Goal: Task Accomplishment & Management: Manage account settings

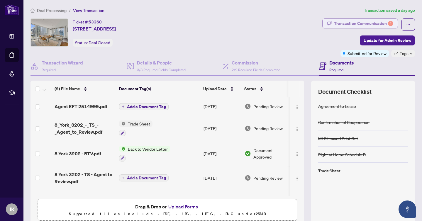
click at [345, 26] on div "Transaction Communication 1" at bounding box center [363, 23] width 59 height 9
click at [352, 28] on span "Transaction Communication 1" at bounding box center [361, 24] width 76 height 12
click at [348, 25] on div "Transaction Communication 1" at bounding box center [363, 23] width 59 height 9
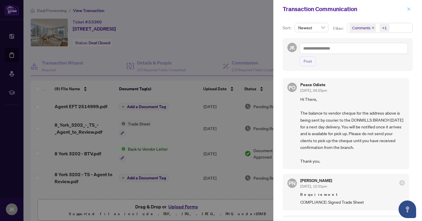
click at [412, 8] on button "button" at bounding box center [409, 9] width 8 height 7
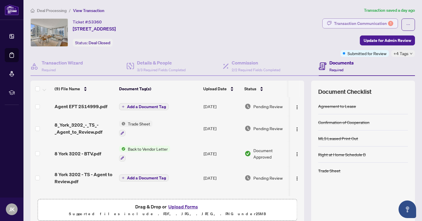
click at [339, 27] on div "Transaction Communication 1" at bounding box center [363, 23] width 59 height 9
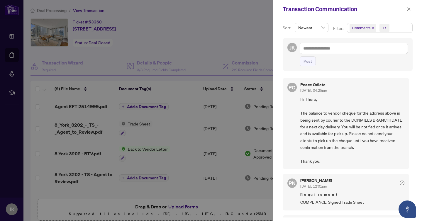
click at [239, 41] on div at bounding box center [211, 110] width 422 height 221
click at [407, 10] on icon "close" at bounding box center [409, 9] width 4 height 4
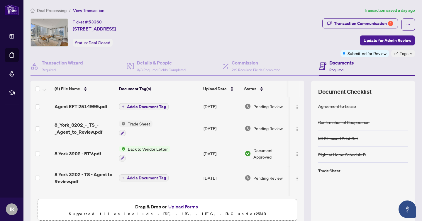
click at [301, 31] on div "Ticket #: 53360 3202-8 York St, Toronto, Ontario M5J 2Y2, Canada Status: Deal C…" at bounding box center [176, 32] width 290 height 28
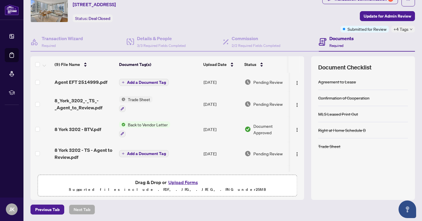
click at [264, 25] on div "Ticket #: 53360 3202-8 York St, Toronto, Ontario M5J 2Y2, Canada Status: Deal C…" at bounding box center [175, 13] width 292 height 38
click at [204, 26] on div "Ticket #: 53360 3202-8 York St, Toronto, Ontario M5J 2Y2, Canada Status: Deal C…" at bounding box center [175, 13] width 292 height 38
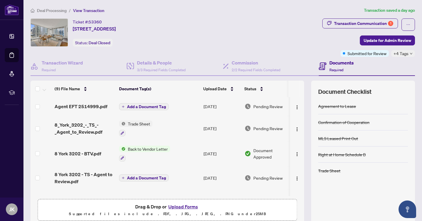
click at [55, 9] on span "Deal Processing" at bounding box center [52, 10] width 30 height 5
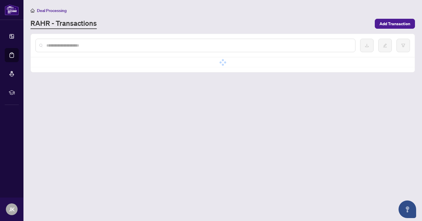
click at [82, 43] on input "text" at bounding box center [198, 45] width 304 height 6
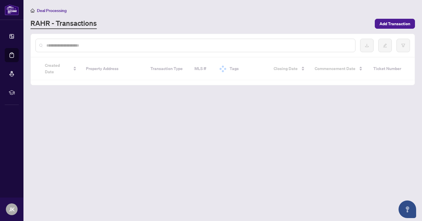
click at [81, 45] on input "text" at bounding box center [198, 45] width 304 height 6
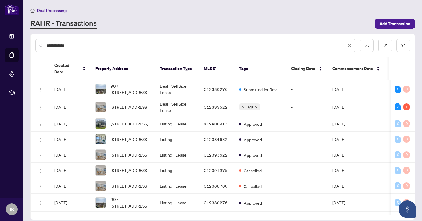
type input "**********"
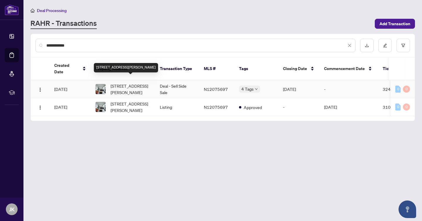
click at [124, 84] on span "5103-5 Buttermill Ave, Vaughan, Ontario L4K 0J5, Canada" at bounding box center [131, 89] width 40 height 13
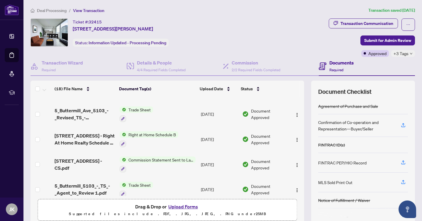
scroll to position [97, 0]
